Goal: Find specific page/section

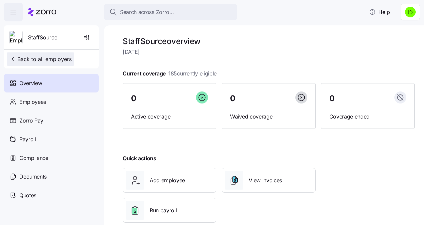
click at [27, 58] on span "Back to all employers" at bounding box center [40, 59] width 62 height 8
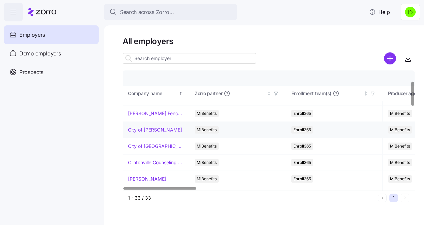
scroll to position [67, 0]
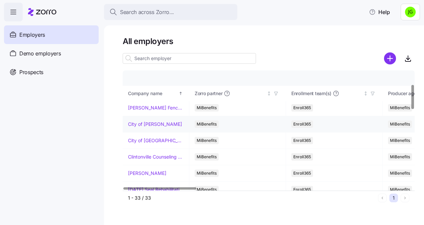
click at [152, 125] on link "City of Blackshear" at bounding box center [155, 124] width 54 height 7
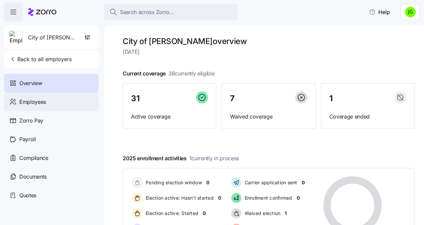
click at [40, 103] on span "Employees" at bounding box center [32, 102] width 27 height 8
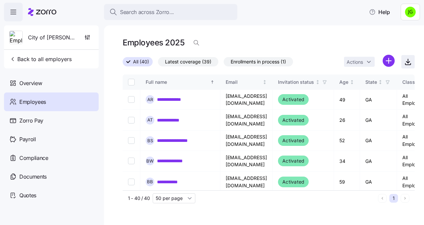
click at [411, 62] on icon "button" at bounding box center [408, 62] width 8 height 8
